Goal: Information Seeking & Learning: Learn about a topic

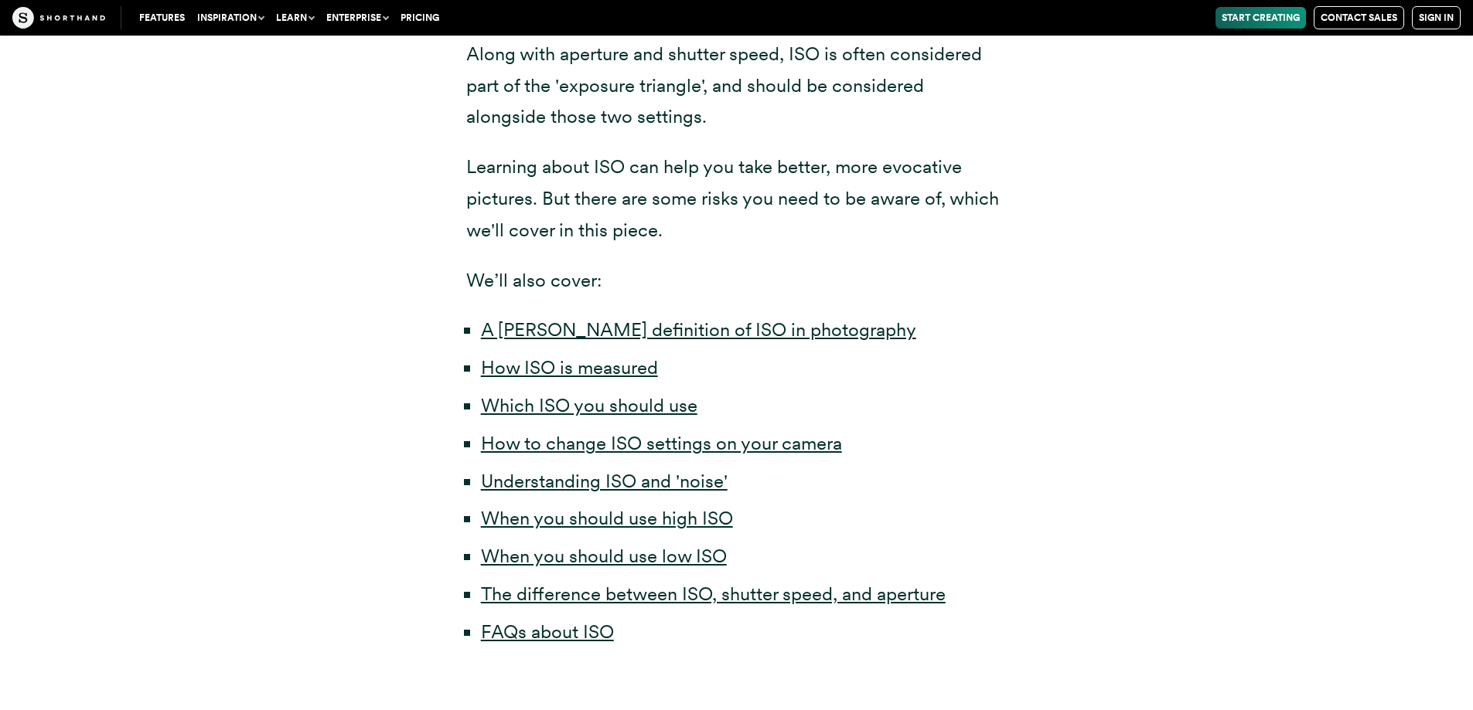
scroll to position [696, 0]
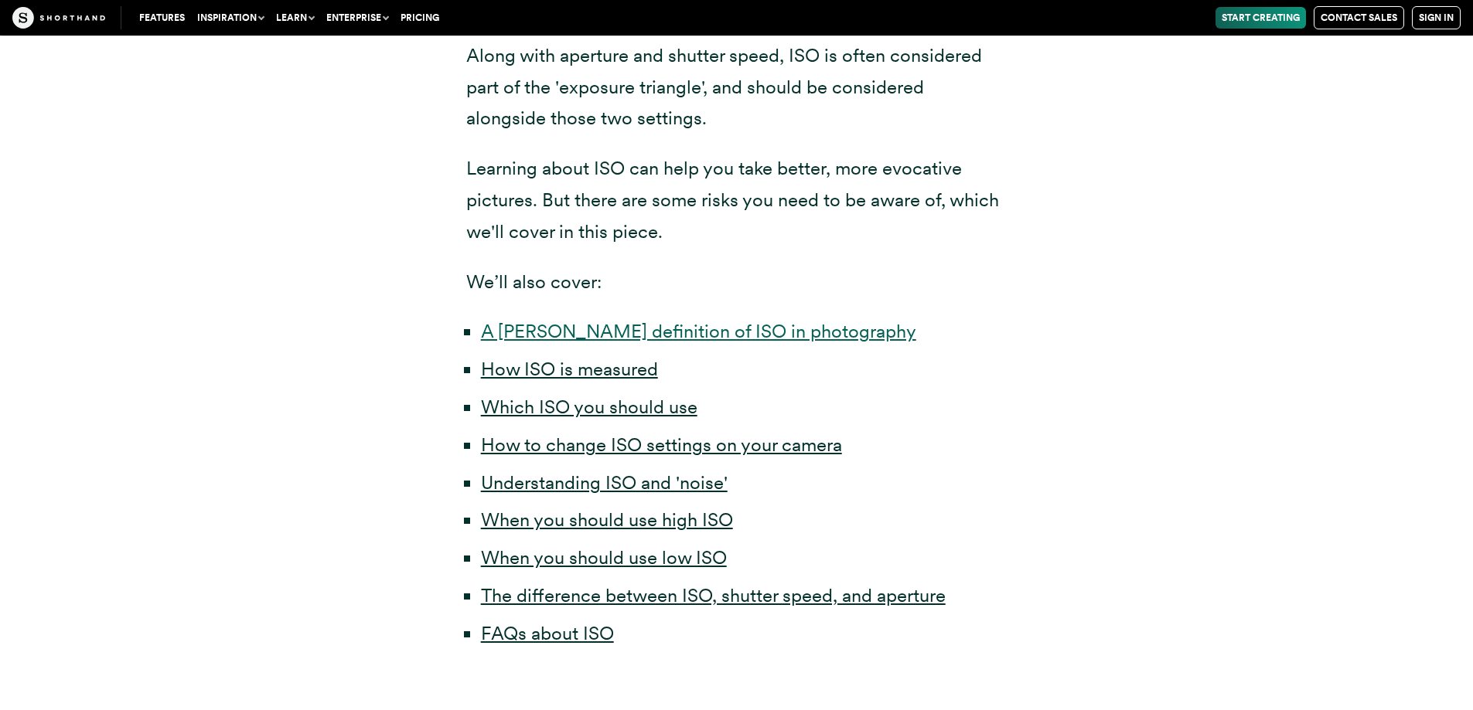
click at [682, 328] on link "A [PERSON_NAME] definition of ISO in photography" at bounding box center [698, 331] width 435 height 22
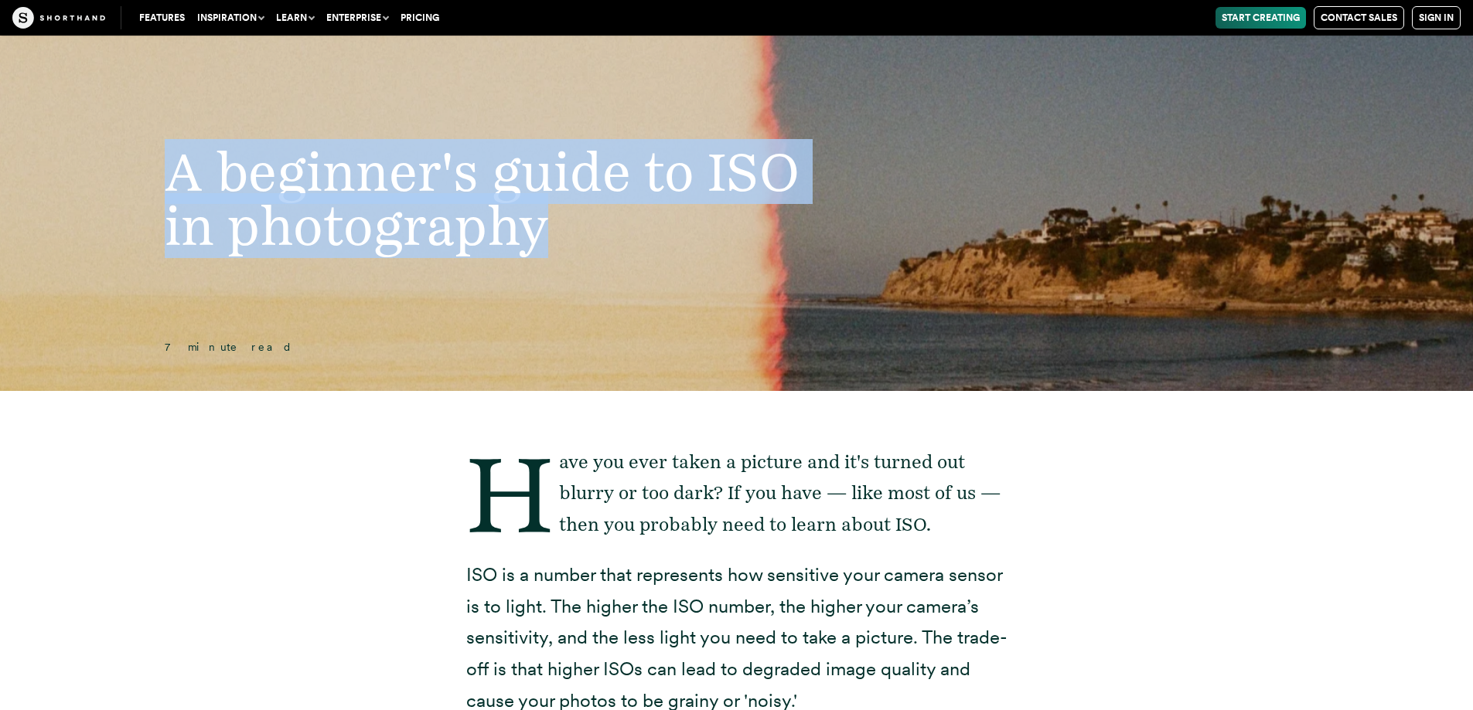
drag, startPoint x: 175, startPoint y: 163, endPoint x: 582, endPoint y: 237, distance: 413.2
click at [582, 237] on h1 "A beginner's guide to ISO in photography" at bounding box center [485, 199] width 703 height 108
copy span "A beginner's guide to ISO in photography"
click at [553, 216] on h1 "A beginner's guide to ISO in photography" at bounding box center [485, 199] width 703 height 108
drag, startPoint x: 172, startPoint y: 173, endPoint x: 545, endPoint y: 233, distance: 378.2
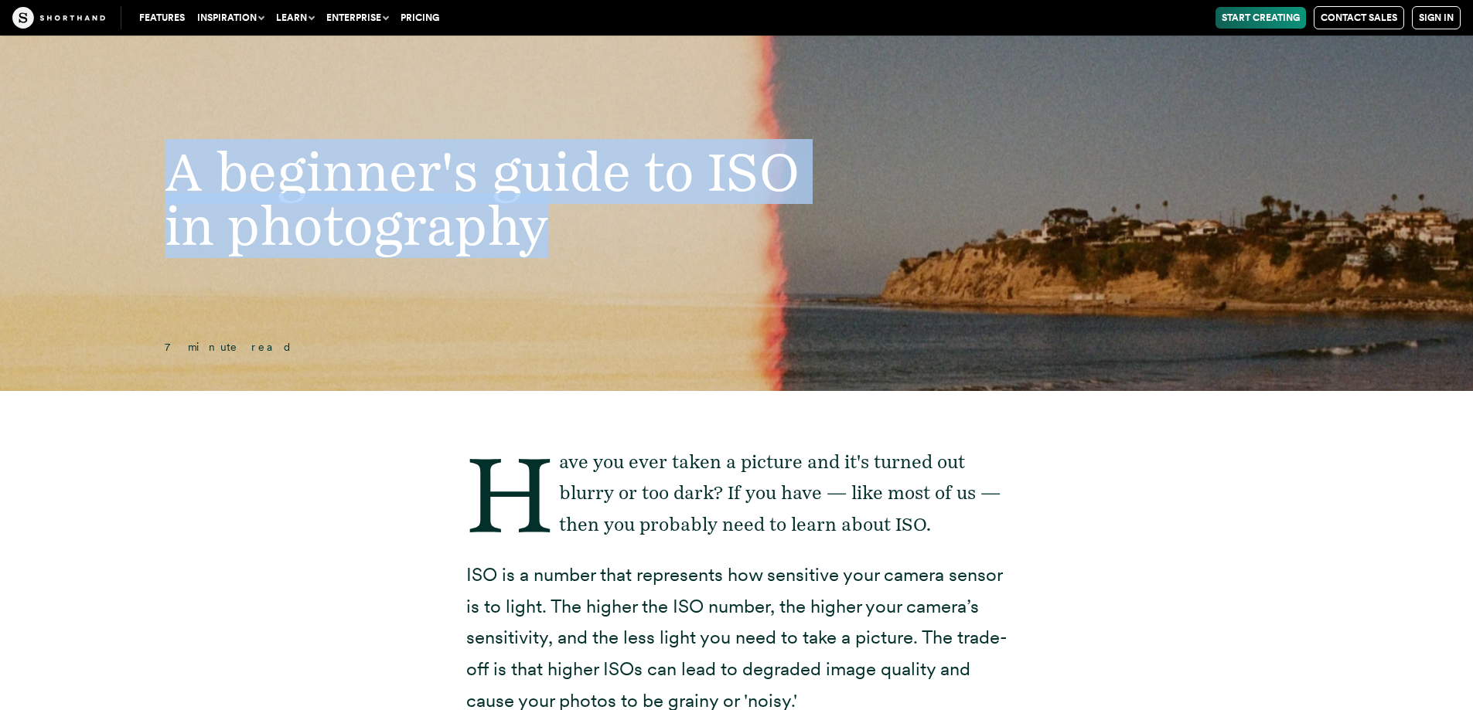
click at [545, 233] on span "A beginner's guide to ISO in photography" at bounding box center [482, 198] width 635 height 119
copy span "A beginner's guide to ISO in photography"
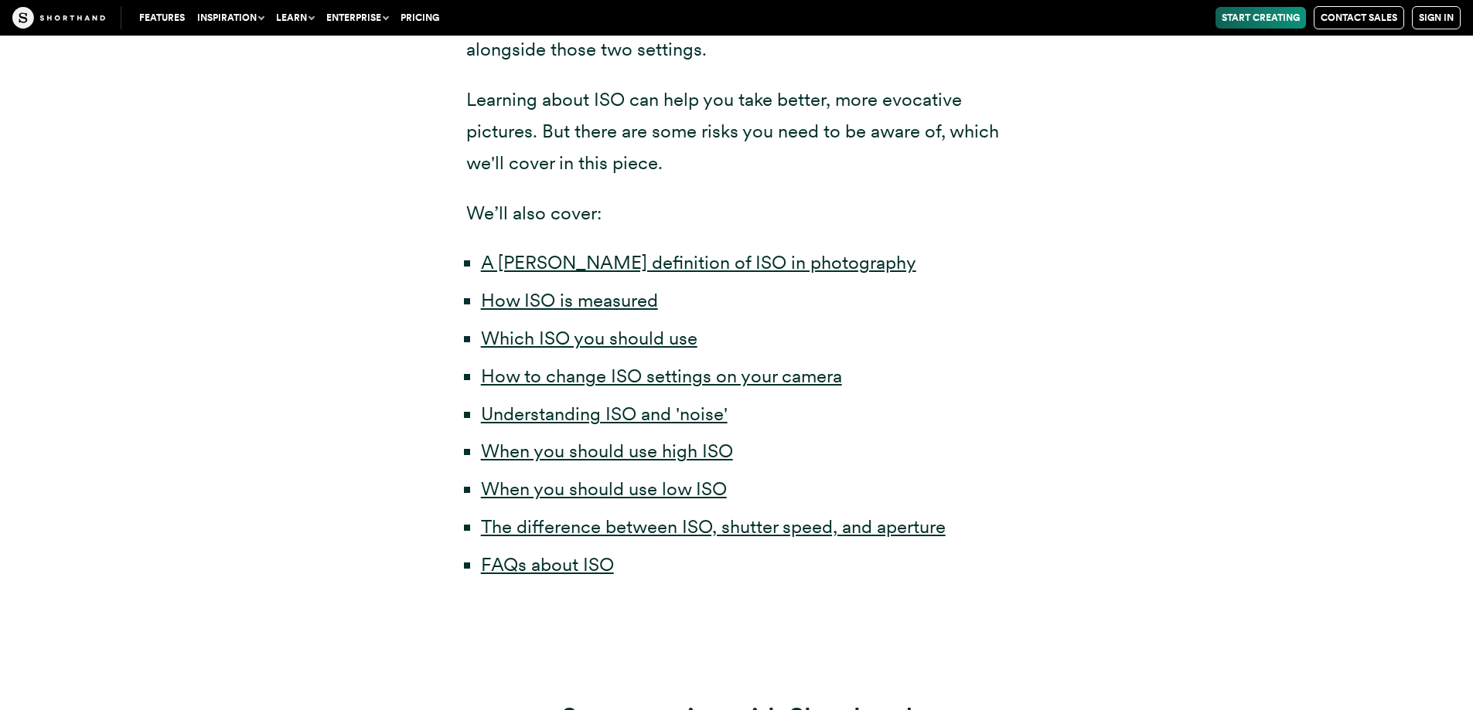
scroll to position [773, 0]
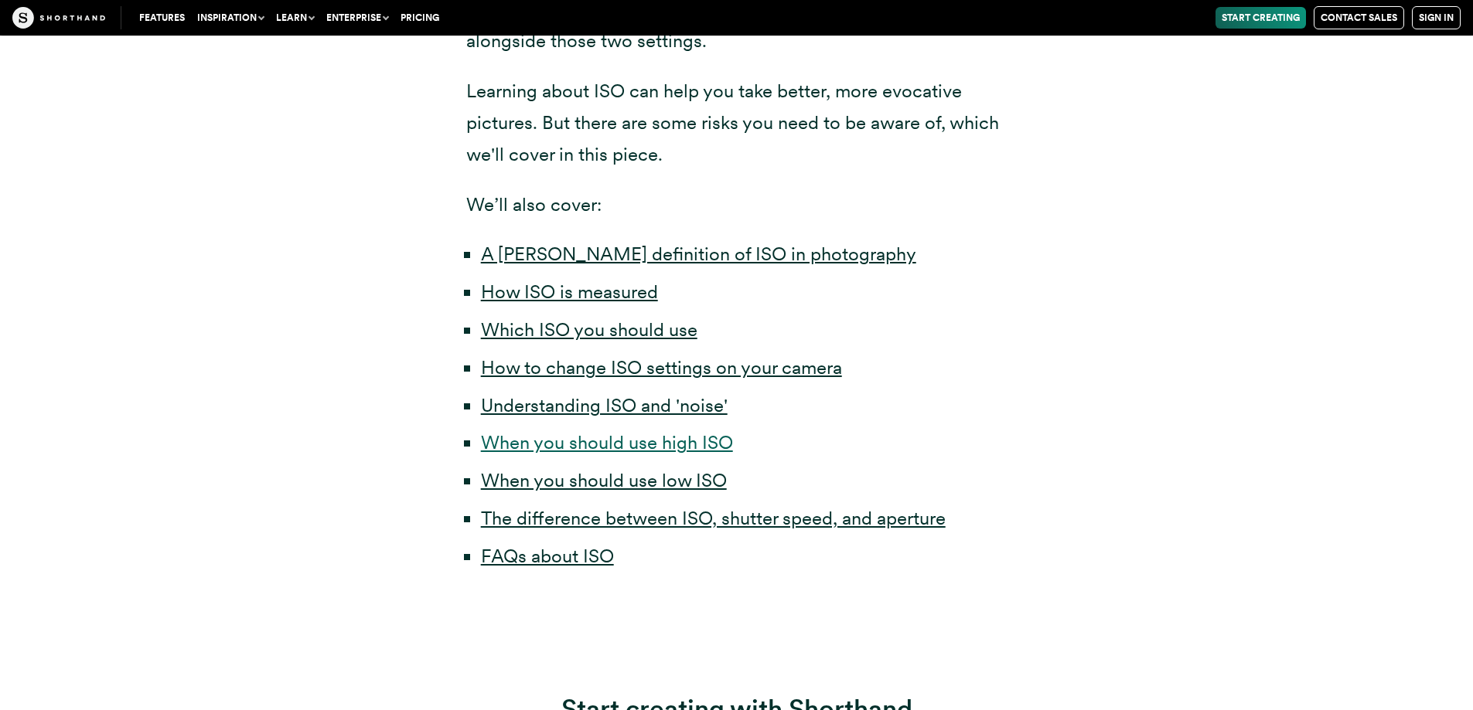
click at [686, 437] on link "When you should use high ISO" at bounding box center [607, 442] width 252 height 22
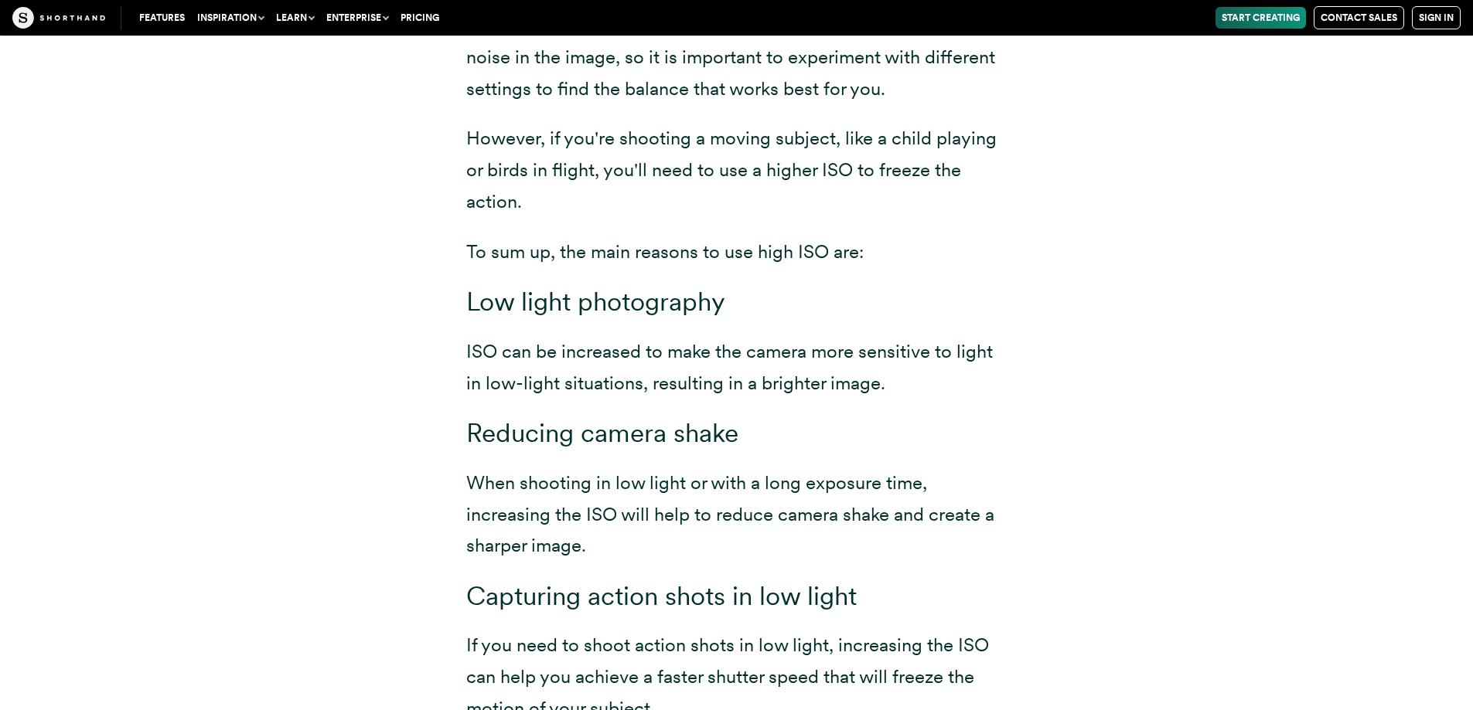
scroll to position [9079, 0]
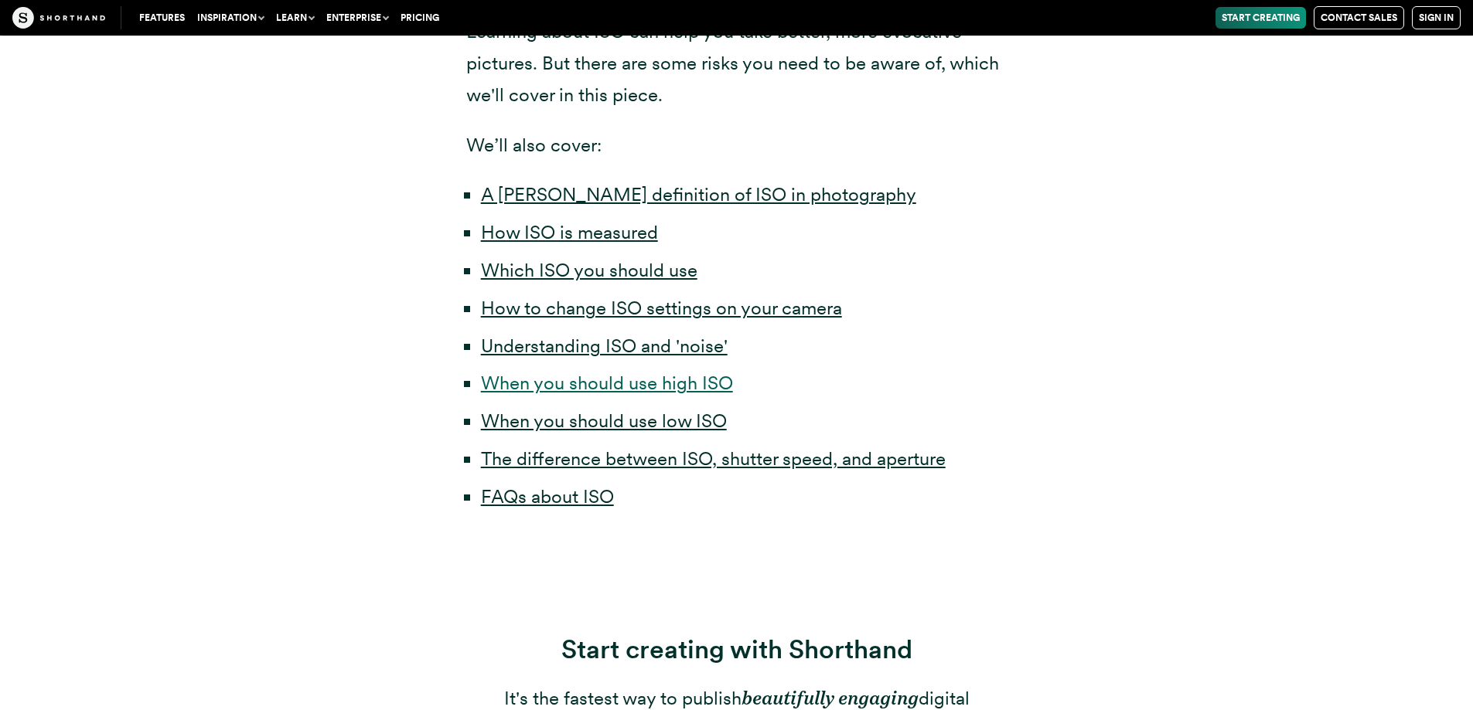
scroll to position [773, 0]
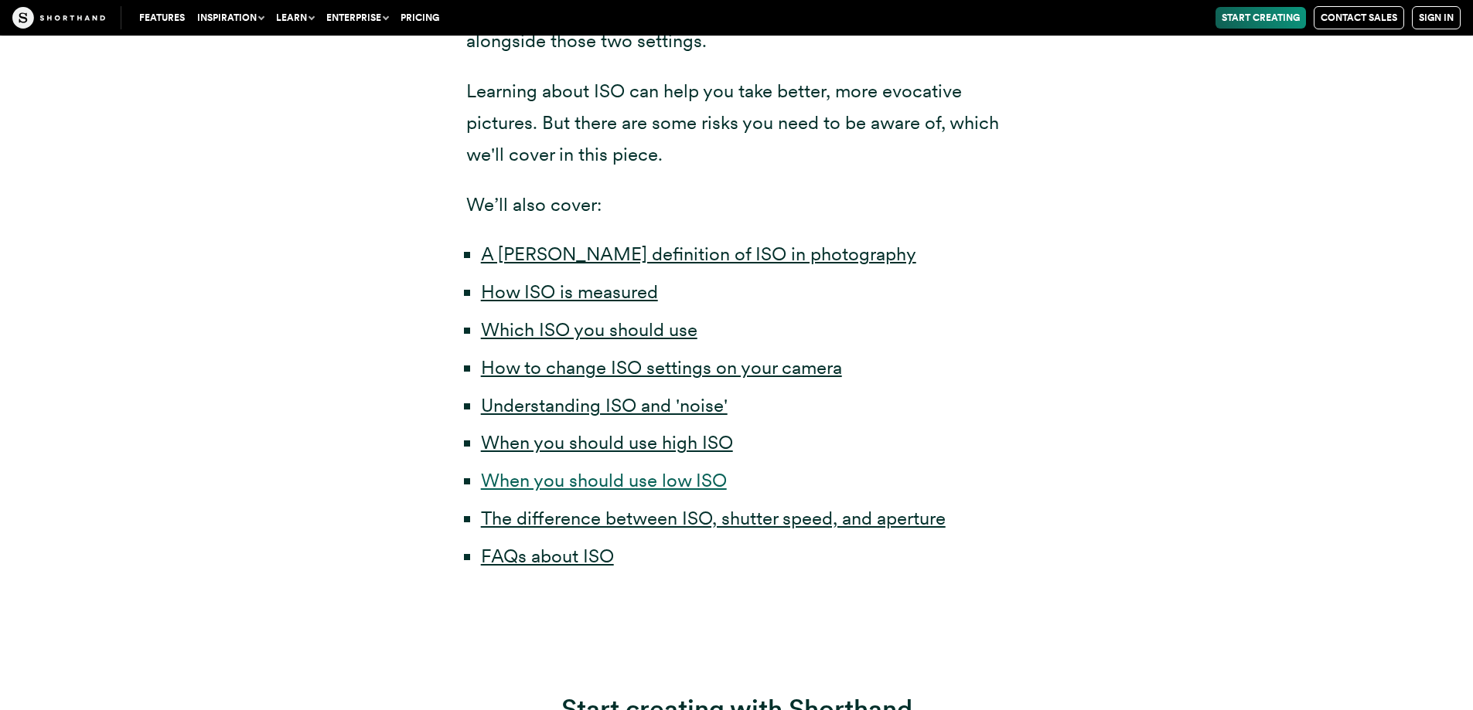
click at [669, 476] on link "When you should use low ISO" at bounding box center [604, 480] width 246 height 22
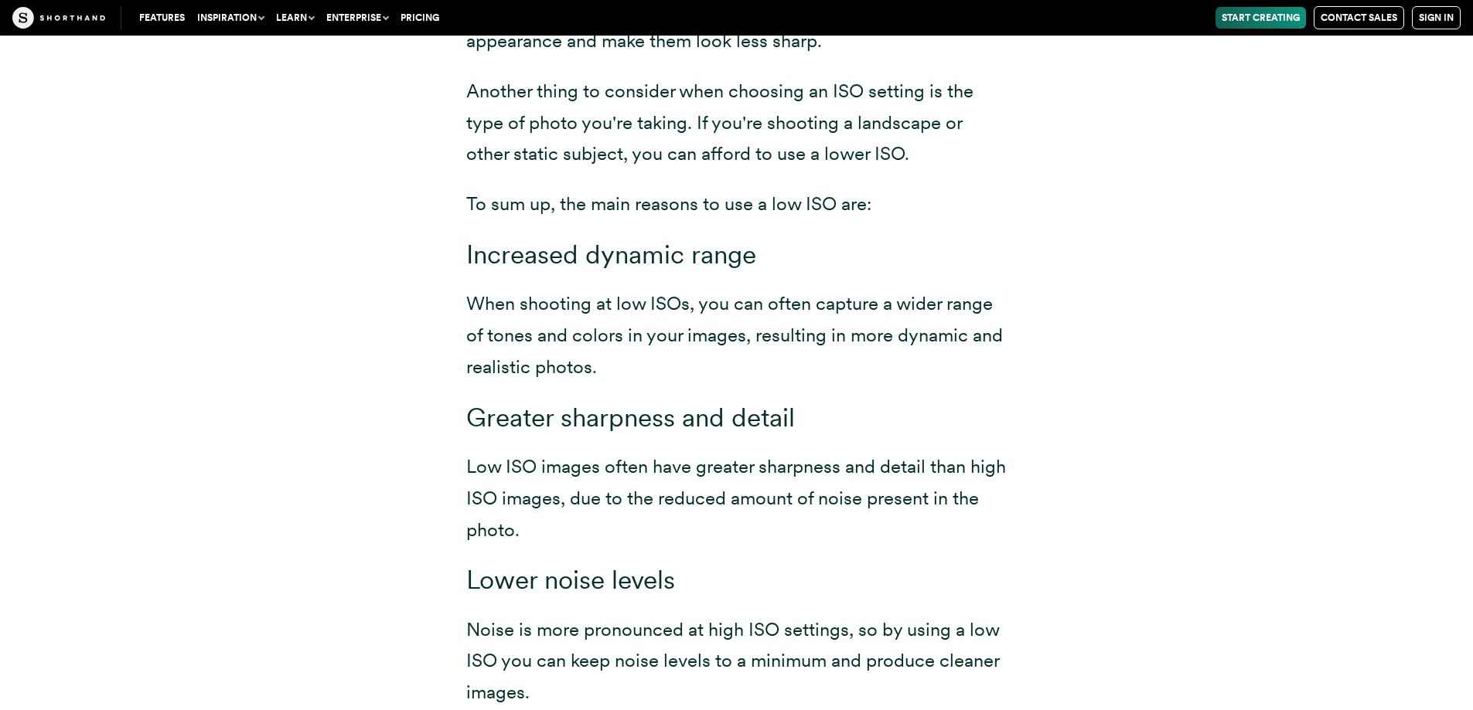
scroll to position [7684, 0]
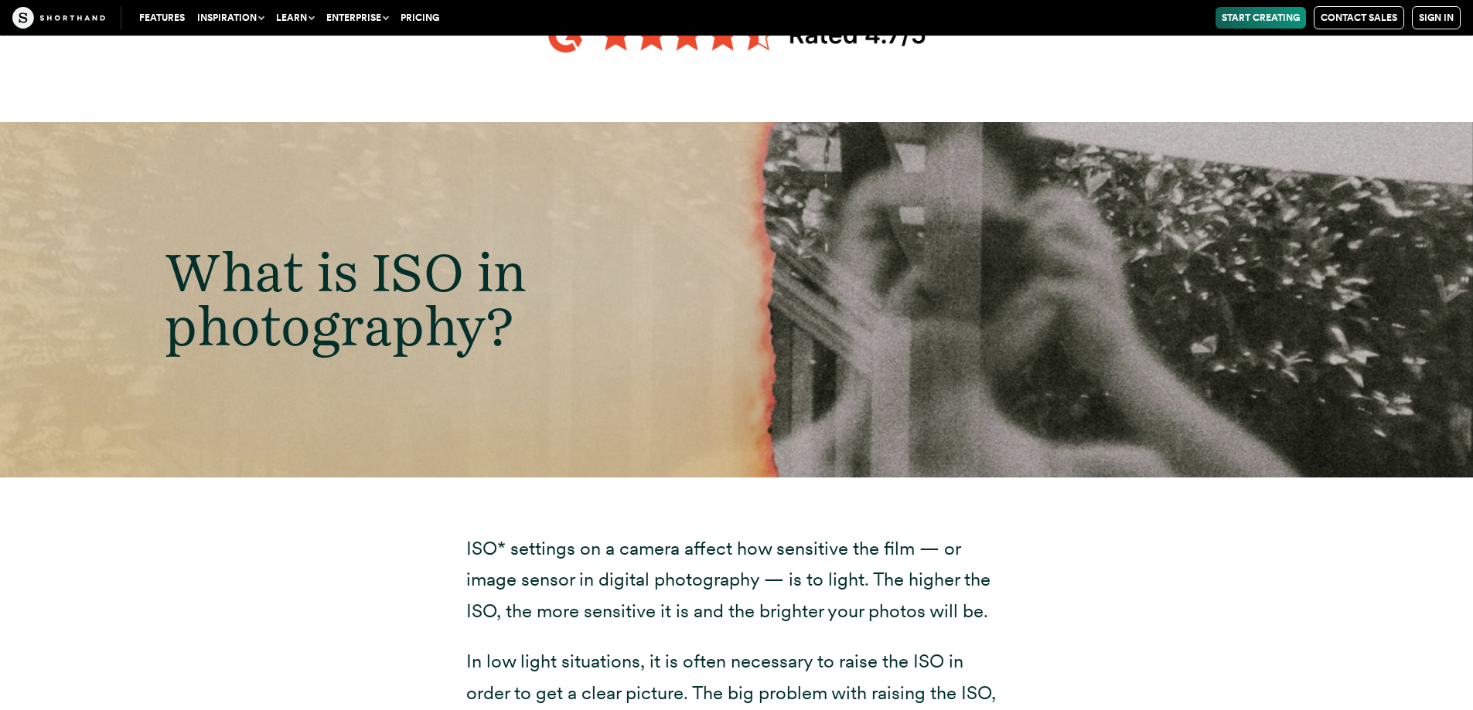
scroll to position [773, 0]
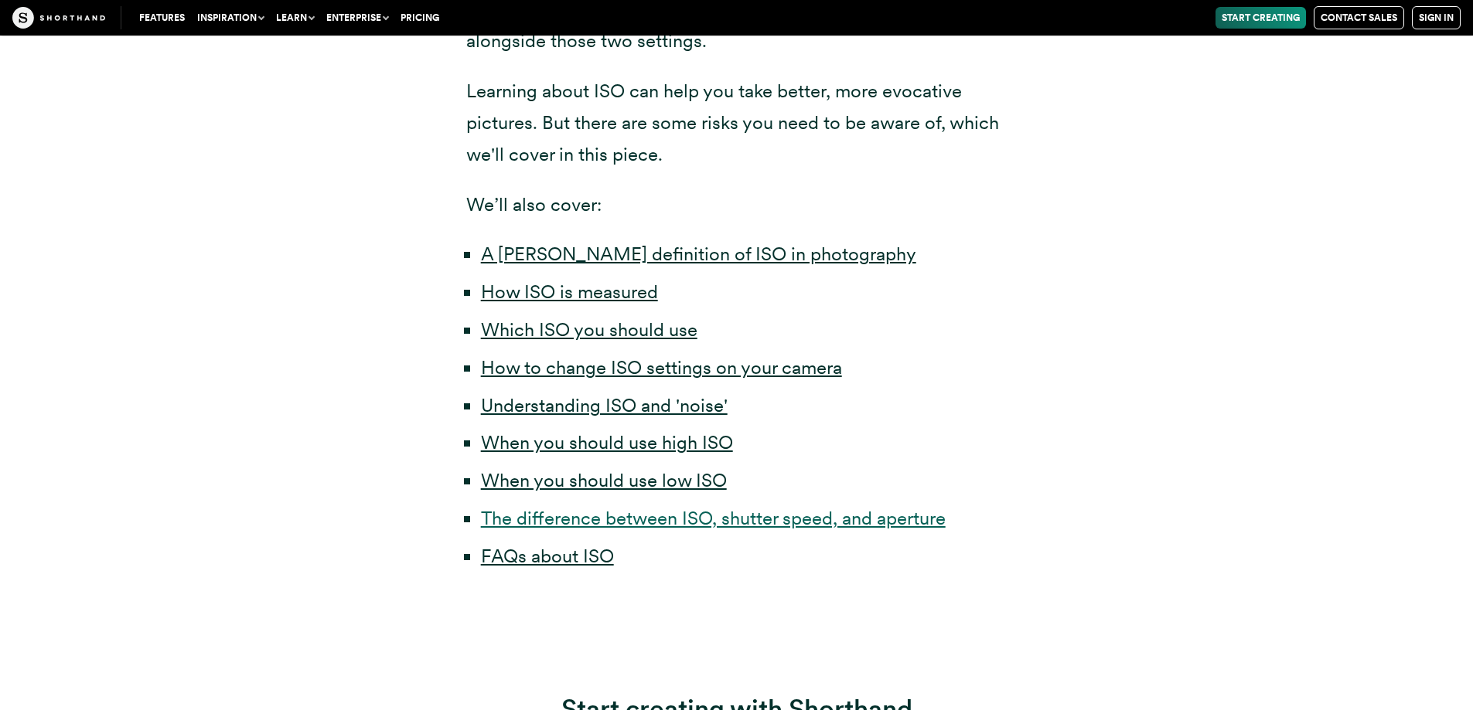
click at [806, 514] on link "The difference between ISO, shutter speed, and aperture" at bounding box center [713, 518] width 465 height 22
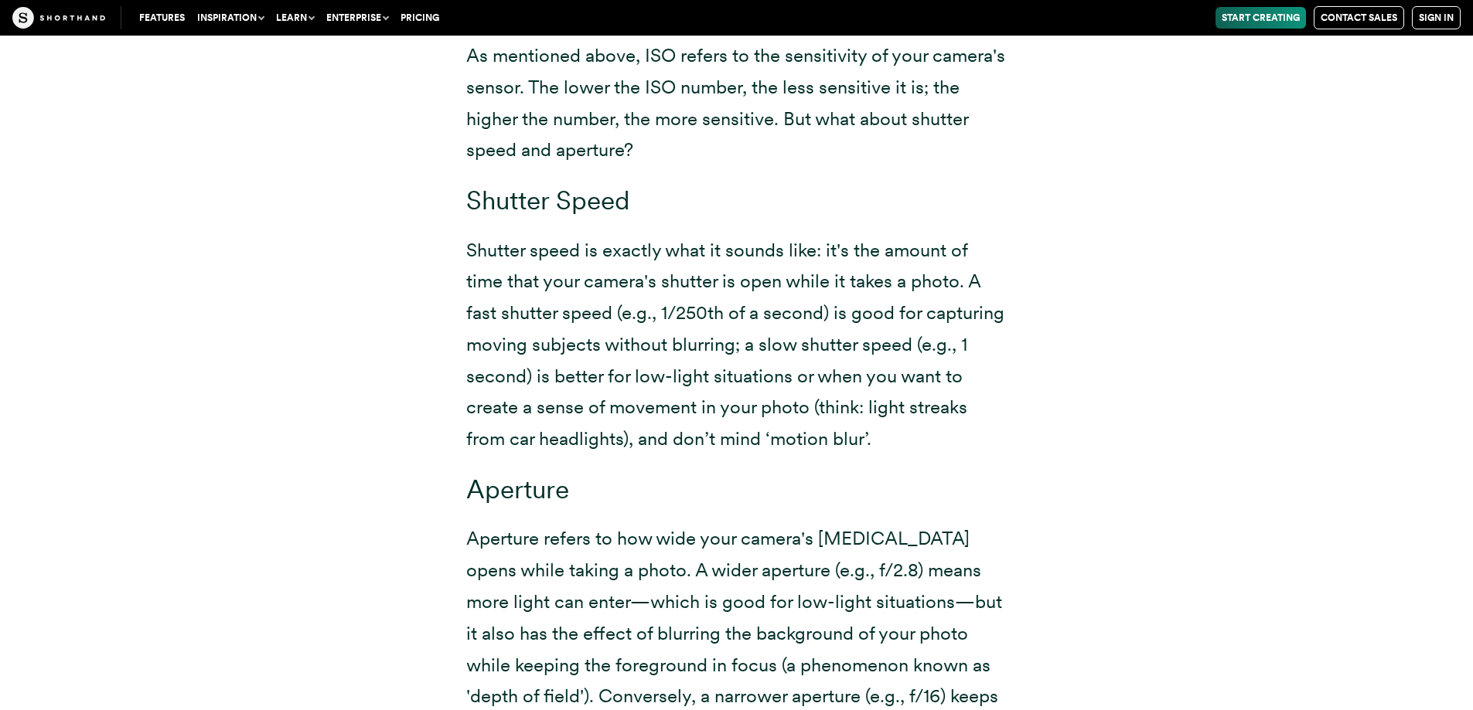
scroll to position [10385, 0]
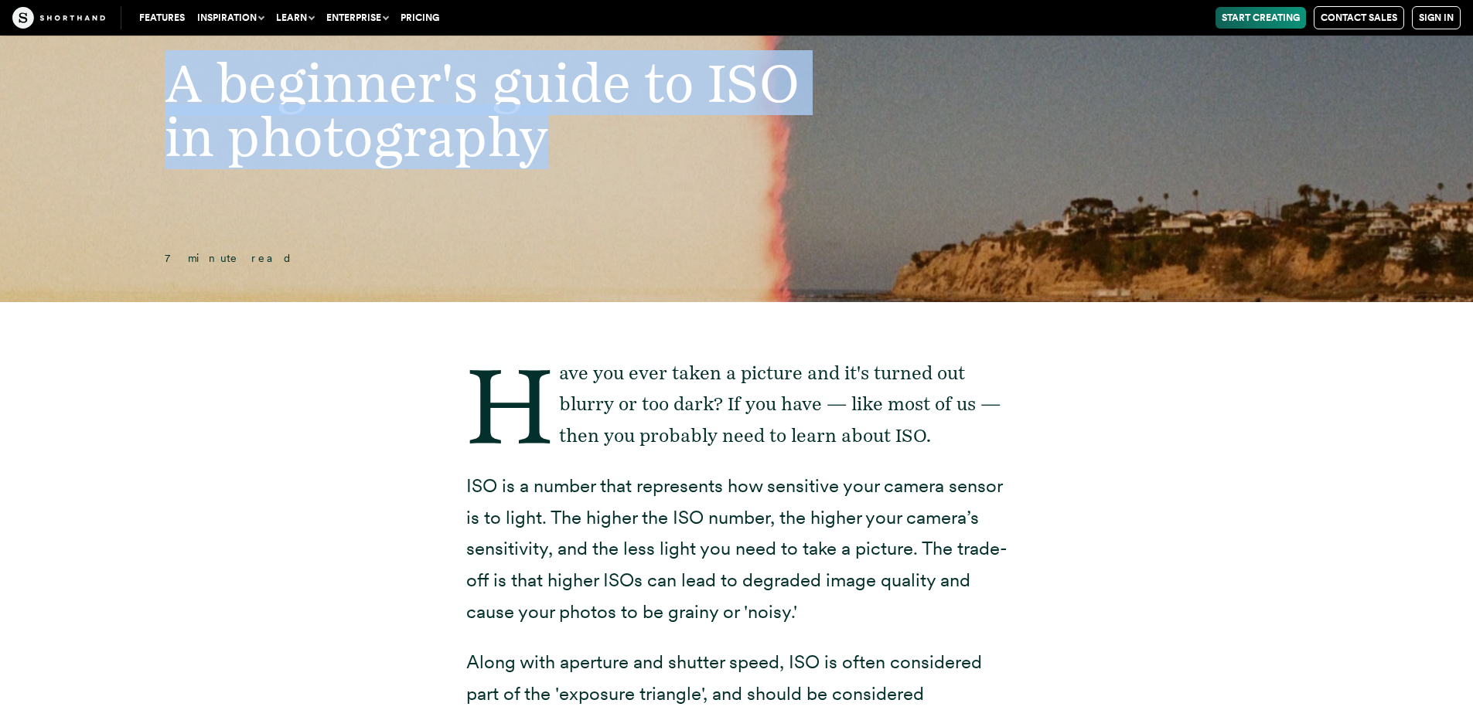
scroll to position [77, 0]
